Goal: Task Accomplishment & Management: Manage account settings

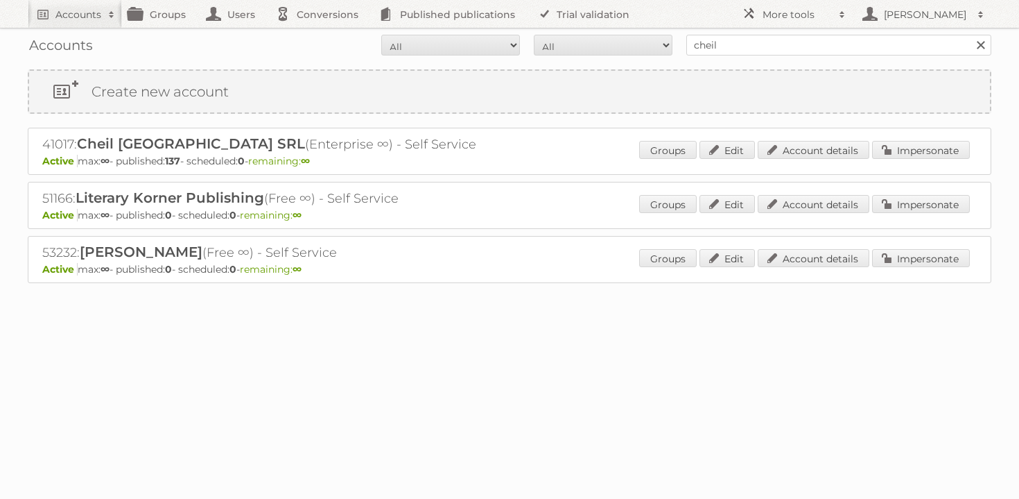
click at [784, 40] on input "cheil" at bounding box center [838, 45] width 305 height 21
type input "maxroy"
click at [970, 35] on input "Search" at bounding box center [980, 45] width 21 height 21
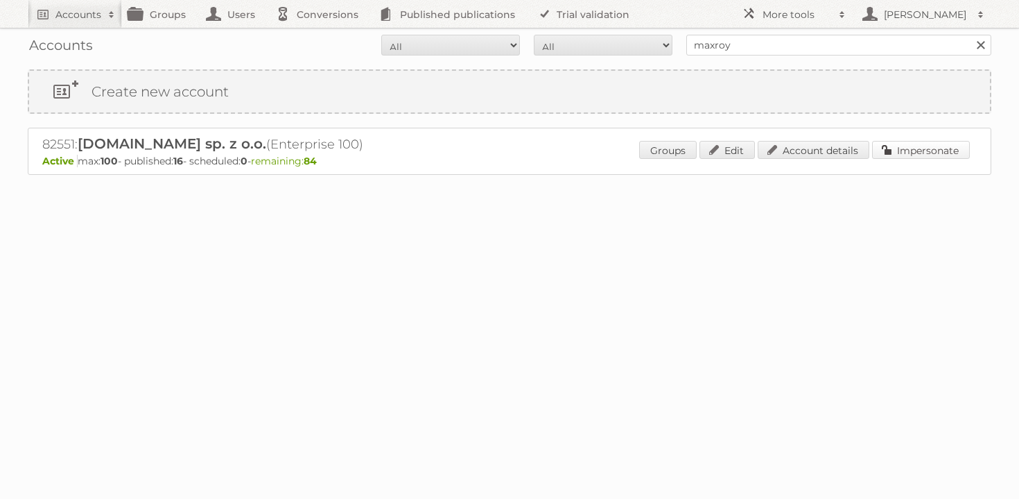
click at [921, 146] on link "Impersonate" at bounding box center [921, 150] width 98 height 18
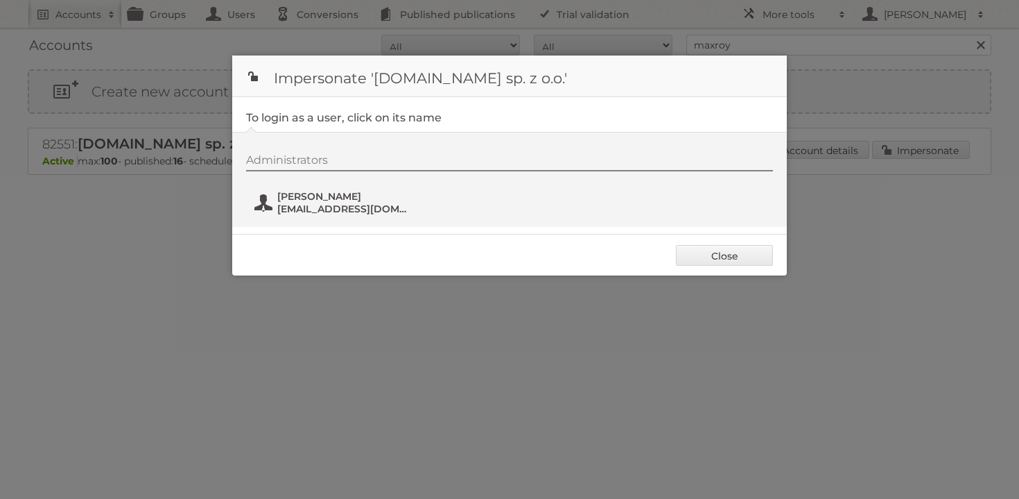
click at [319, 216] on div "Administrators Bartosz Berliński bartosz.berlinski@maxroy.com" at bounding box center [516, 186] width 541 height 67
click at [324, 197] on span "Bartosz Berliński" at bounding box center [344, 196] width 135 height 12
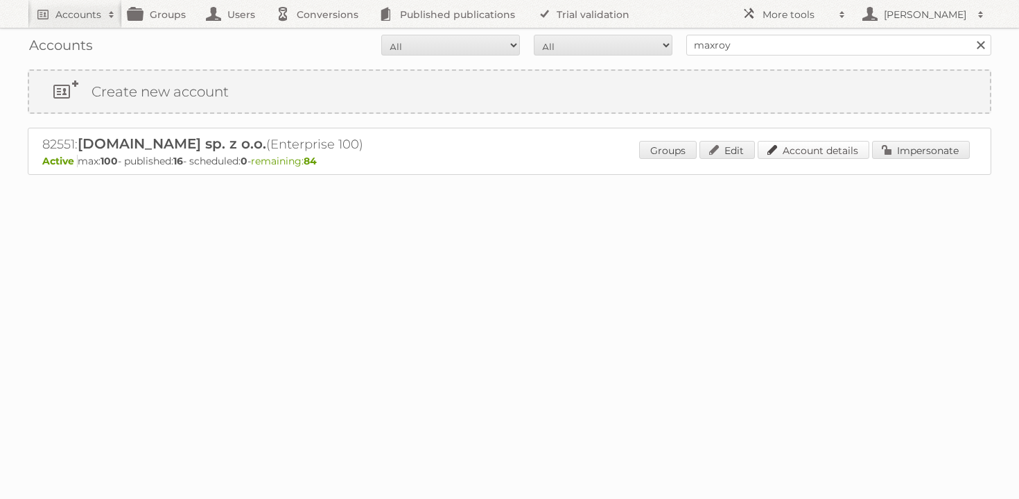
click at [813, 148] on link "Account details" at bounding box center [814, 150] width 112 height 18
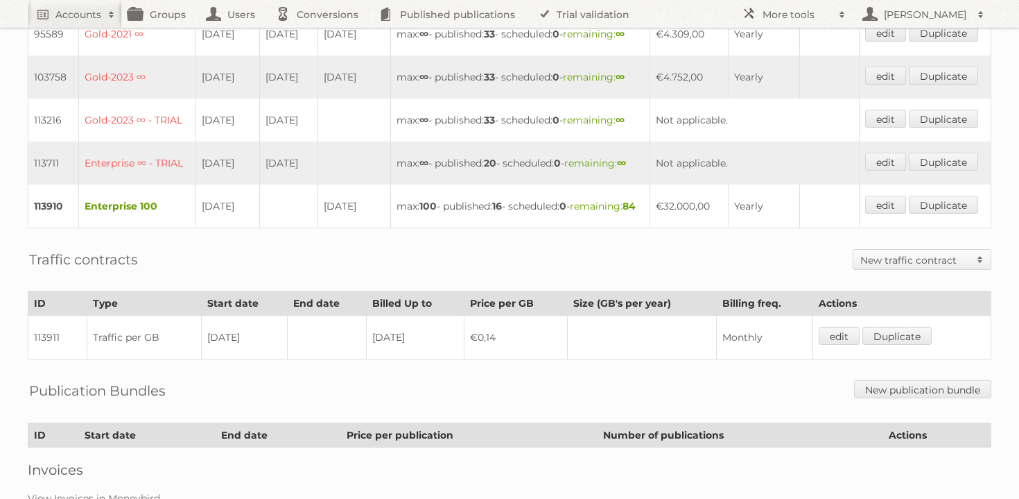
scroll to position [416, 0]
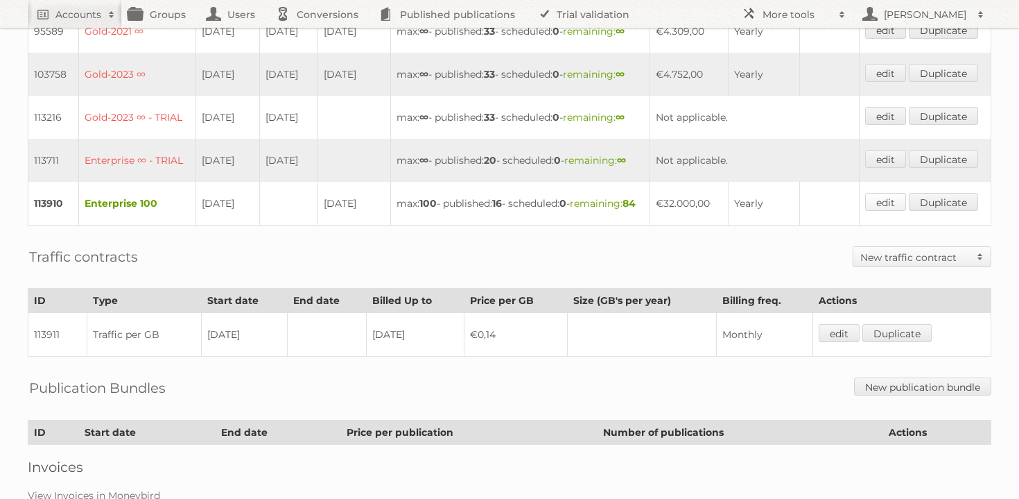
click at [883, 211] on link "edit" at bounding box center [885, 202] width 41 height 18
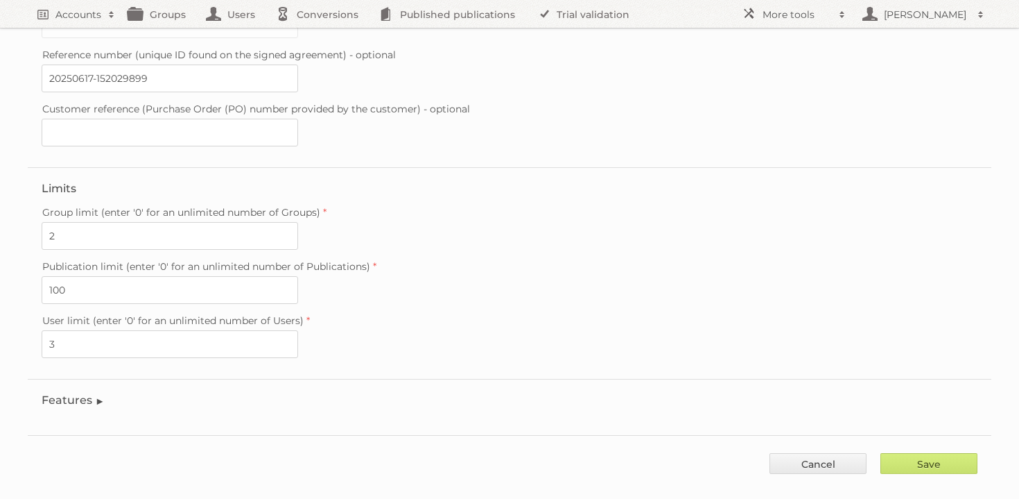
scroll to position [380, 0]
click at [58, 395] on legend "Features" at bounding box center [73, 401] width 63 height 13
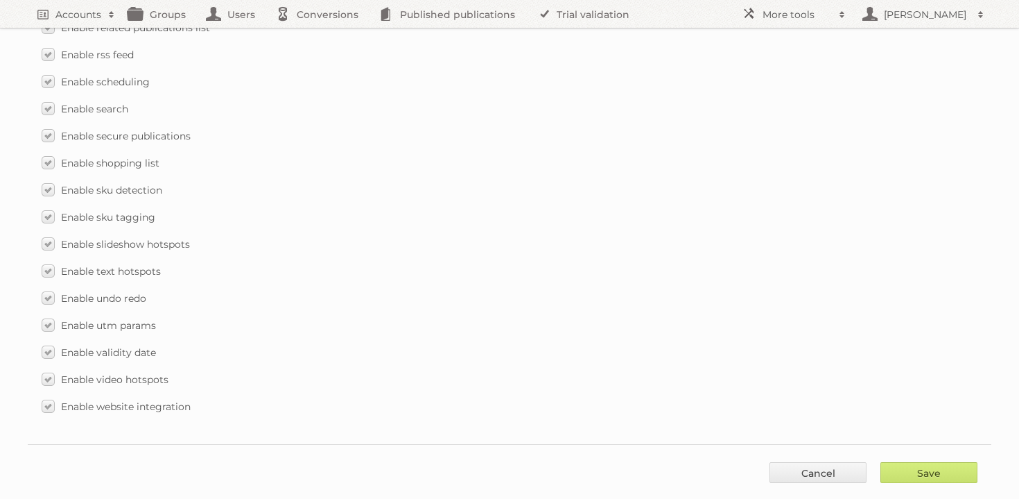
scroll to position [2037, 0]
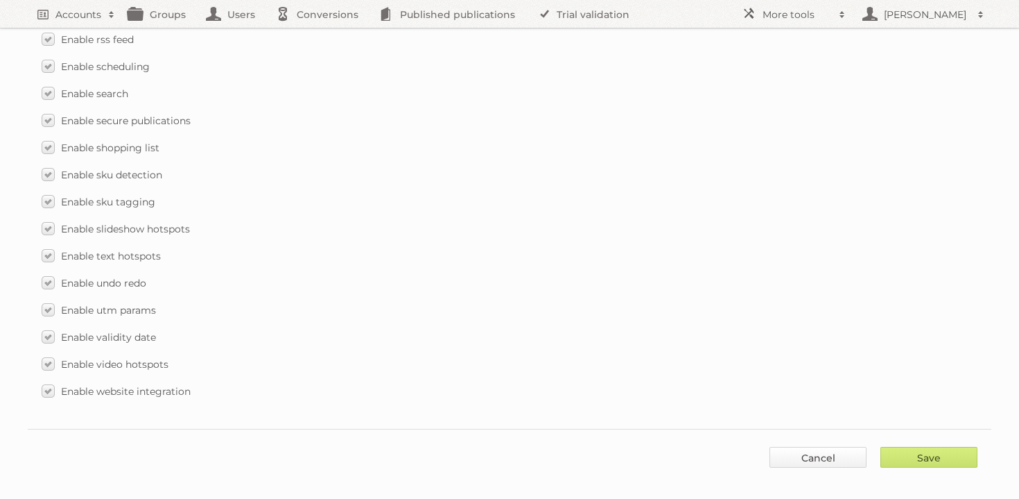
click at [796, 447] on link "Cancel" at bounding box center [818, 457] width 97 height 21
